Goal: Entertainment & Leisure: Consume media (video, audio)

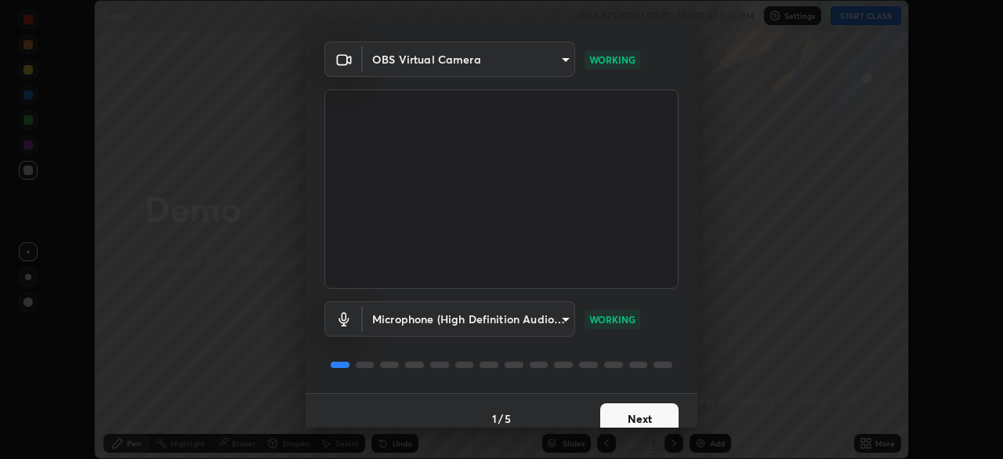
scroll to position [45, 0]
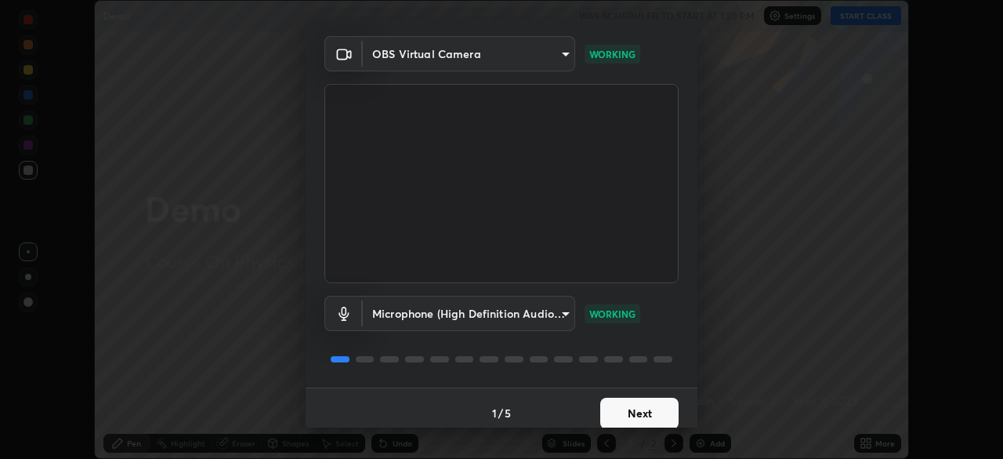
click at [650, 408] on button "Next" at bounding box center [639, 412] width 78 height 31
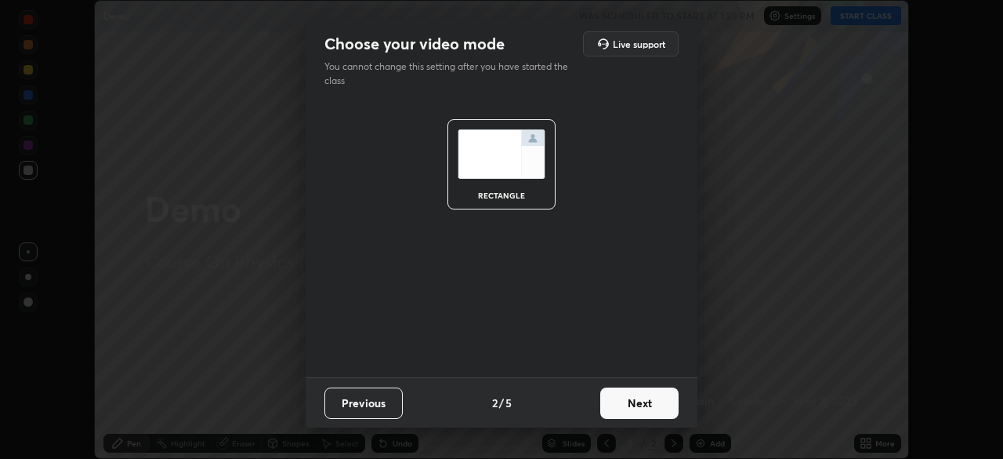
scroll to position [0, 0]
click at [651, 416] on button "Next" at bounding box center [639, 402] width 78 height 31
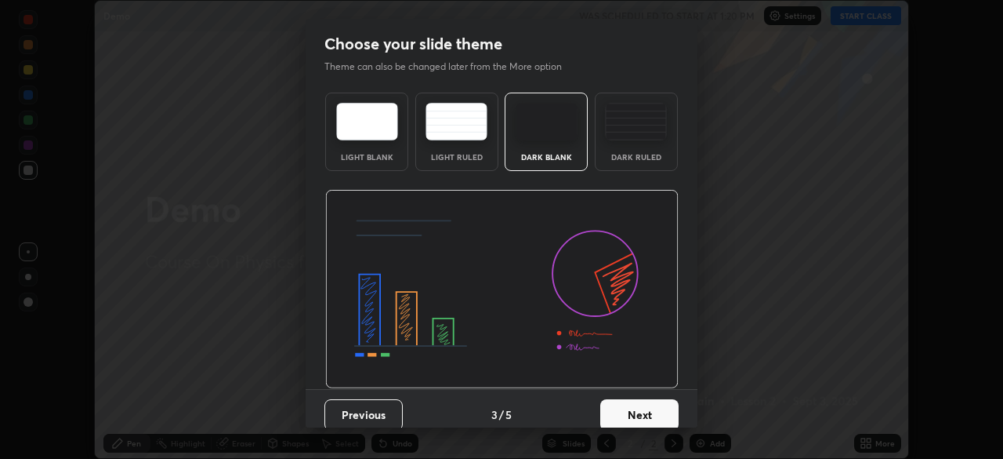
click at [658, 401] on button "Next" at bounding box center [639, 414] width 78 height 31
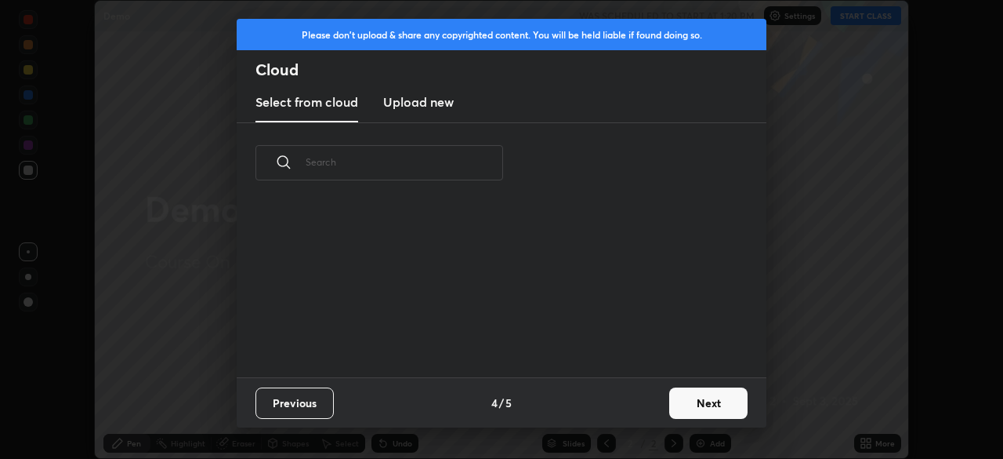
click at [658, 408] on div "Previous 4 / 5 Next" at bounding box center [502, 402] width 530 height 50
click at [687, 396] on button "Next" at bounding box center [708, 402] width 78 height 31
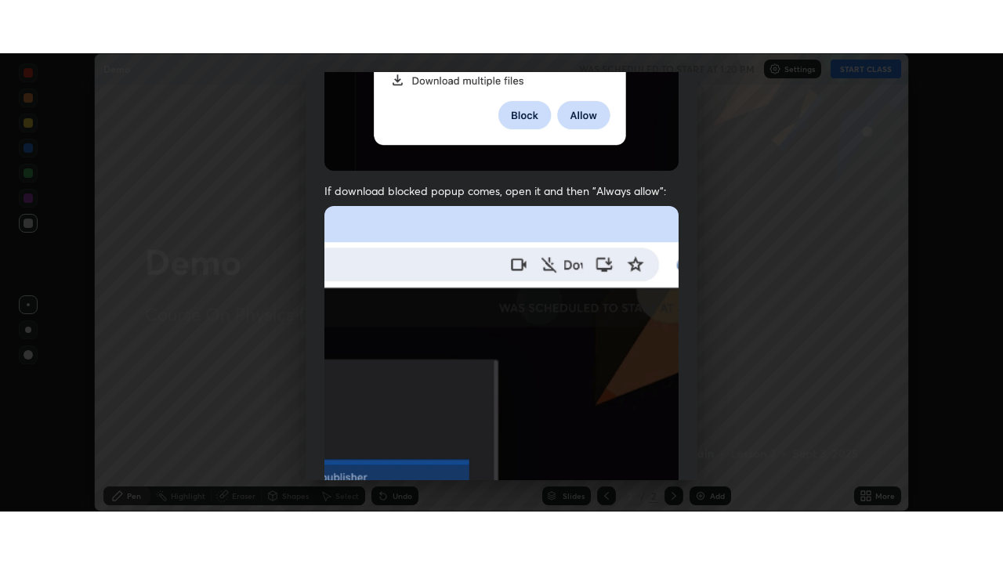
scroll to position [375, 0]
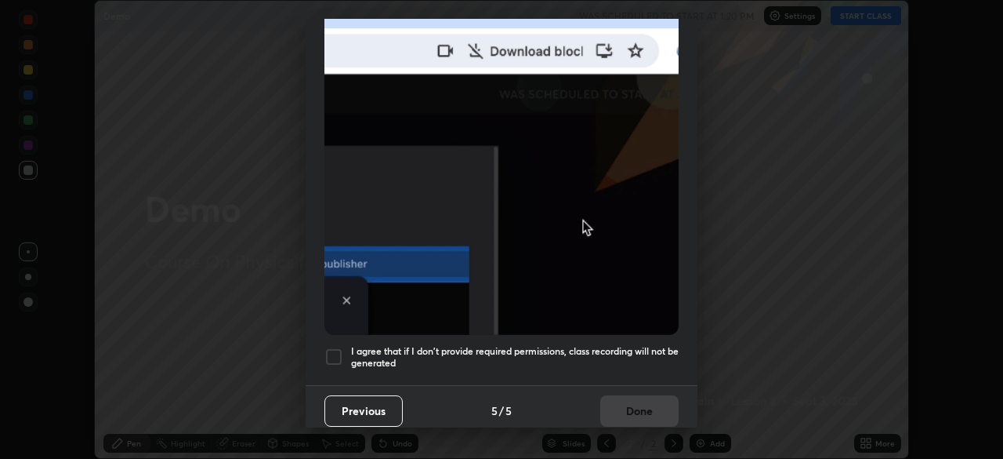
click at [645, 348] on h5 "I agree that if I don't provide required permissions, class recording will not …" at bounding box center [515, 357] width 328 height 24
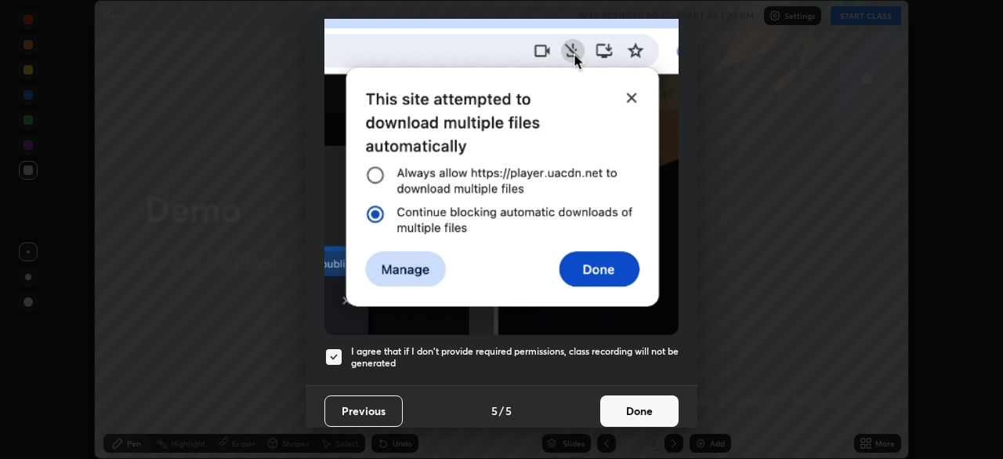
click at [650, 398] on button "Done" at bounding box center [639, 410] width 78 height 31
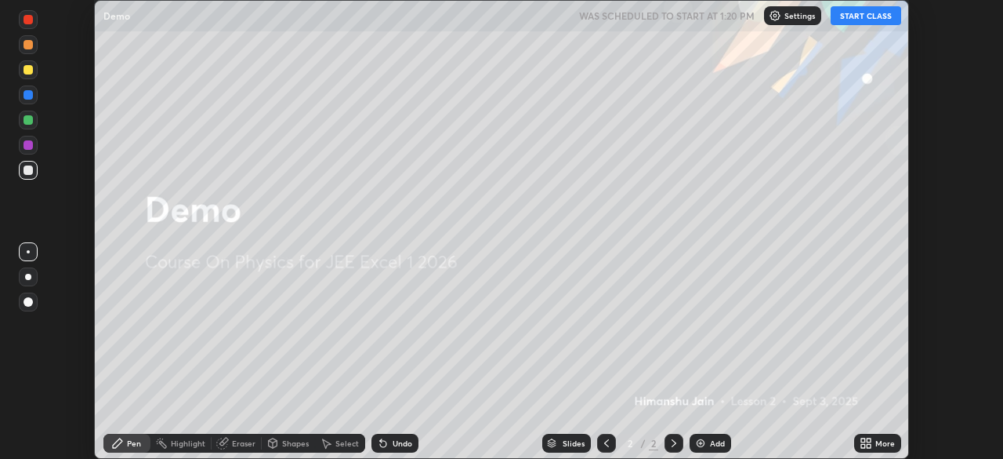
click at [864, 15] on button "START CLASS" at bounding box center [866, 15] width 71 height 19
click at [868, 441] on icon at bounding box center [869, 440] width 4 height 4
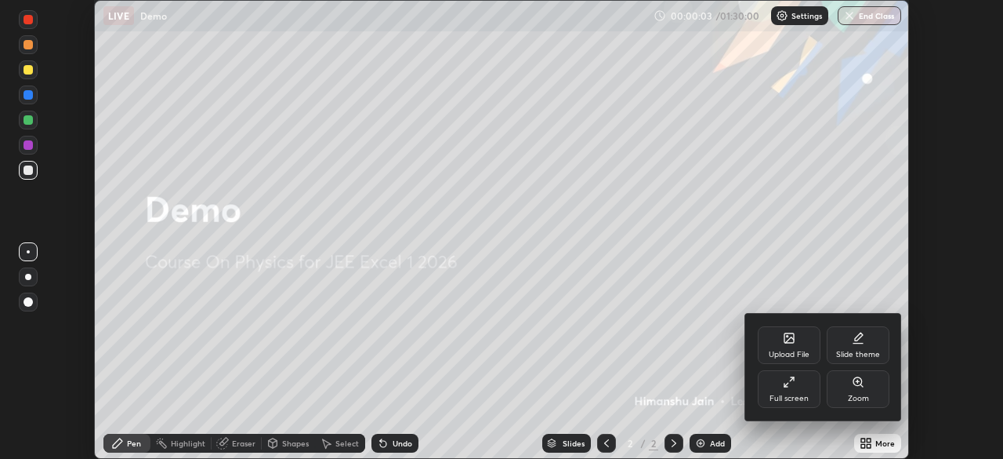
click at [796, 391] on div "Full screen" at bounding box center [789, 389] width 63 height 38
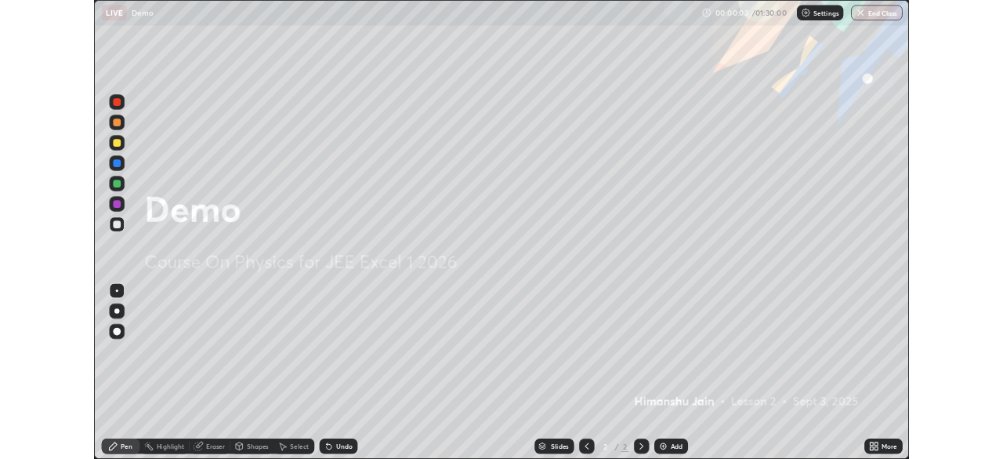
scroll to position [564, 1003]
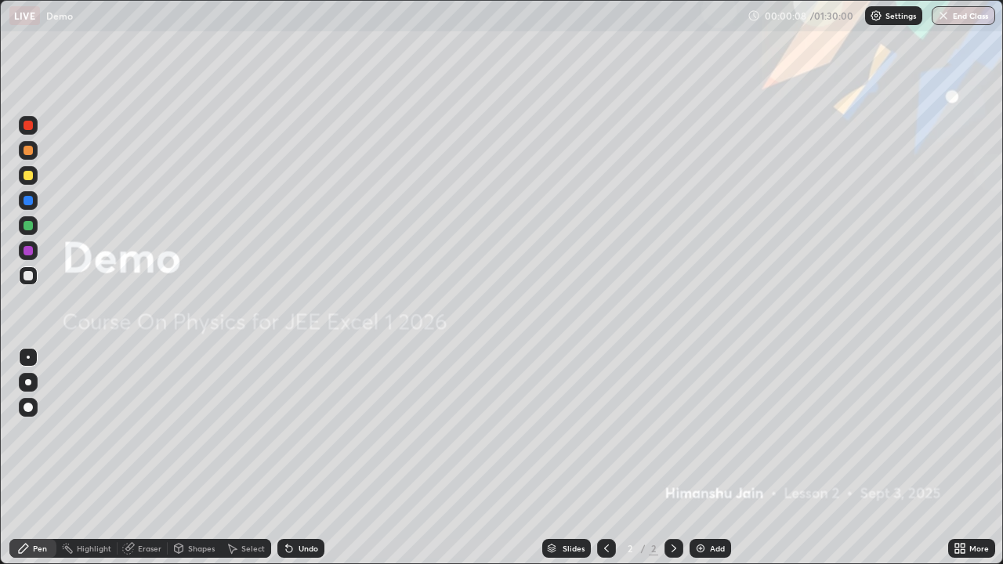
click at [963, 458] on icon at bounding box center [963, 552] width 4 height 4
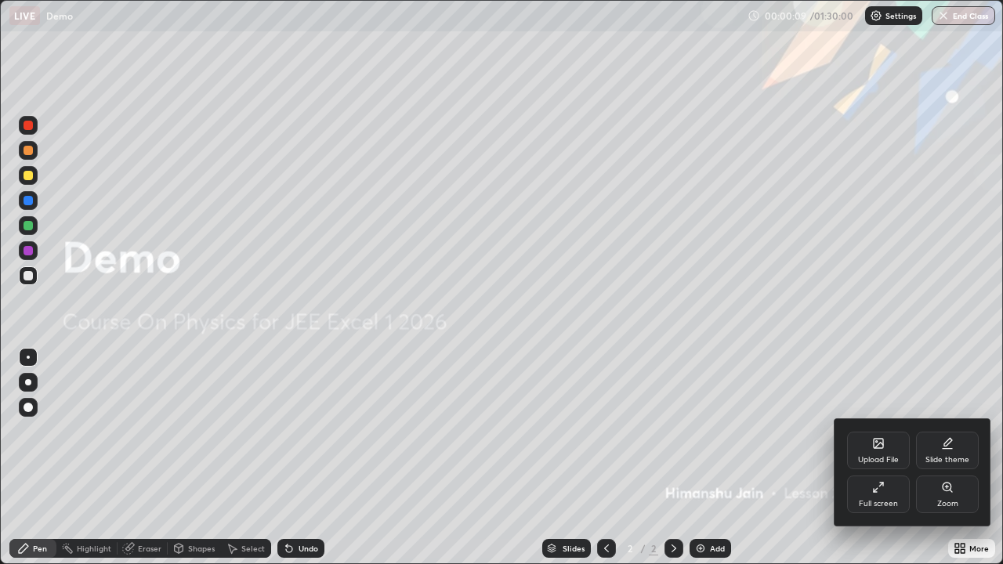
click at [880, 458] on div "Full screen" at bounding box center [878, 495] width 63 height 38
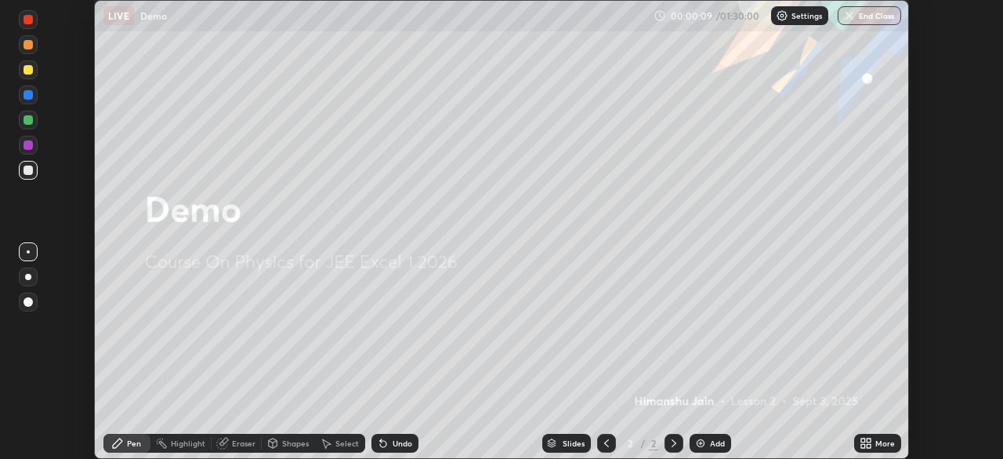
scroll to position [77932, 77387]
